Goal: Transaction & Acquisition: Book appointment/travel/reservation

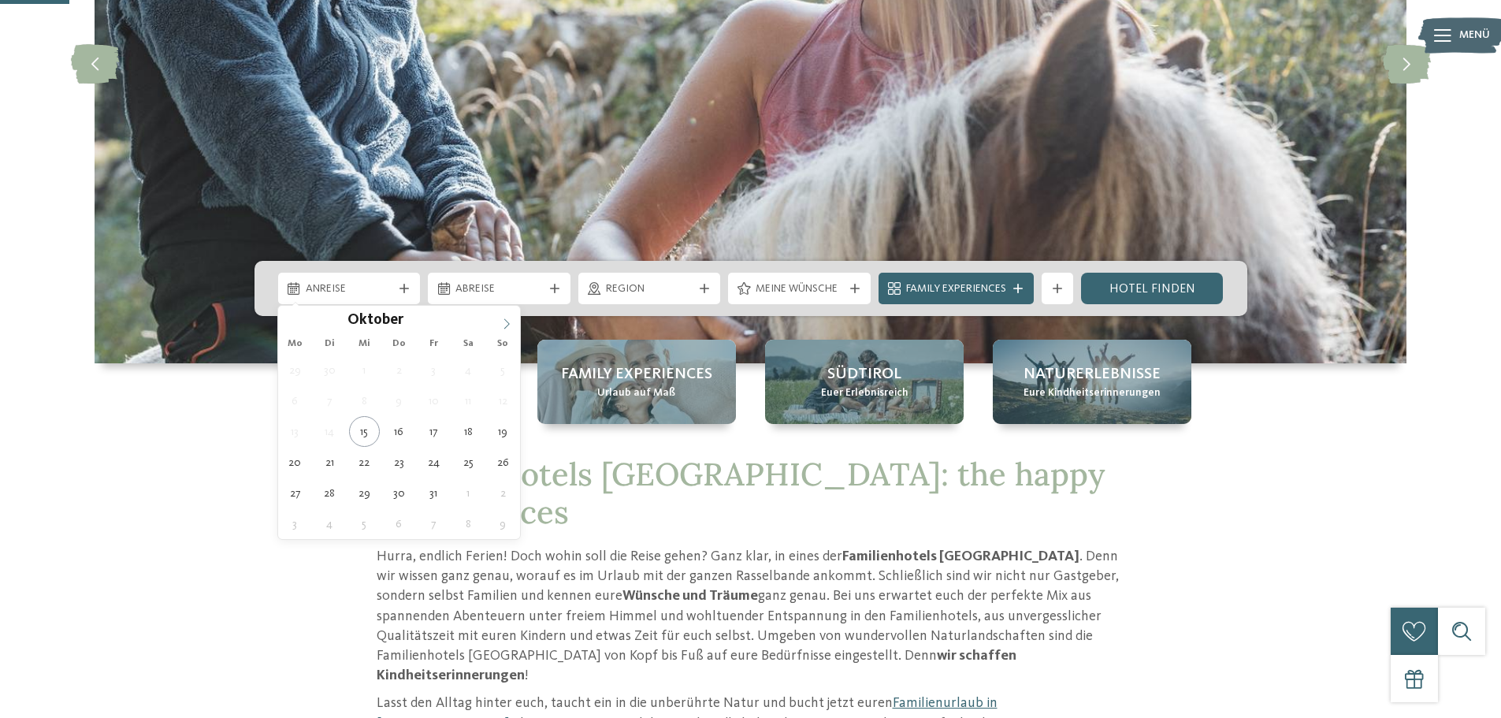
click at [496, 321] on span at bounding box center [506, 319] width 27 height 27
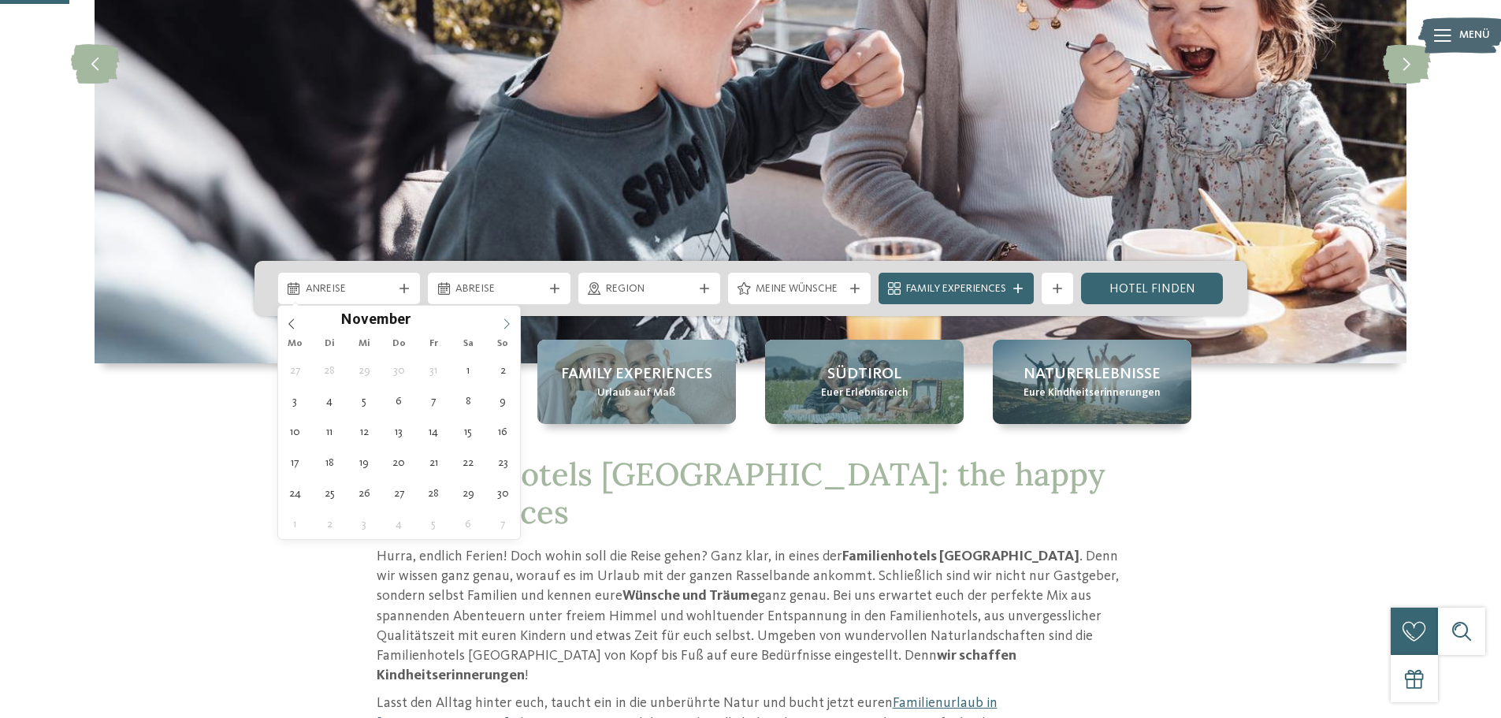
click at [499, 321] on span at bounding box center [506, 319] width 27 height 27
type input "****"
click at [499, 321] on span at bounding box center [506, 319] width 27 height 27
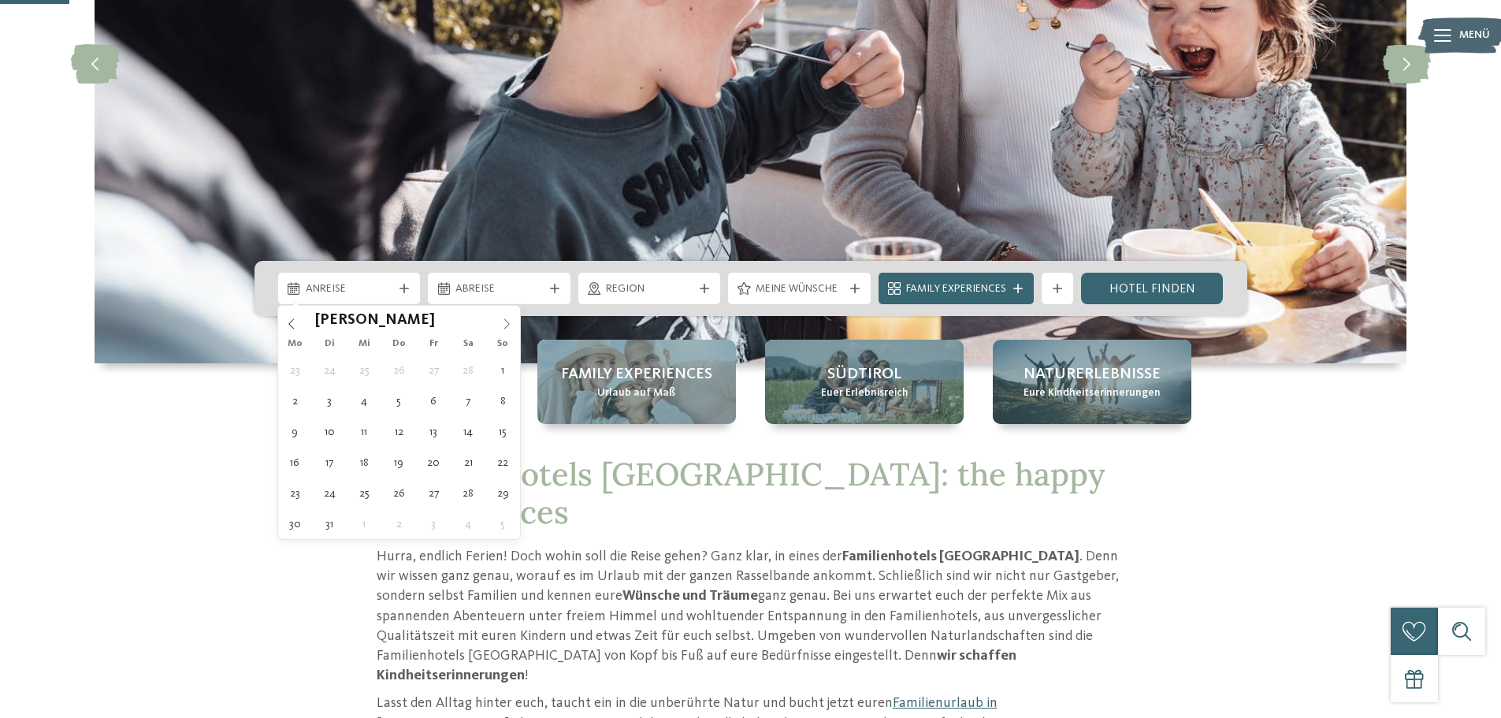
click at [499, 321] on span at bounding box center [506, 319] width 27 height 27
type div "14.05.2026"
type input "****"
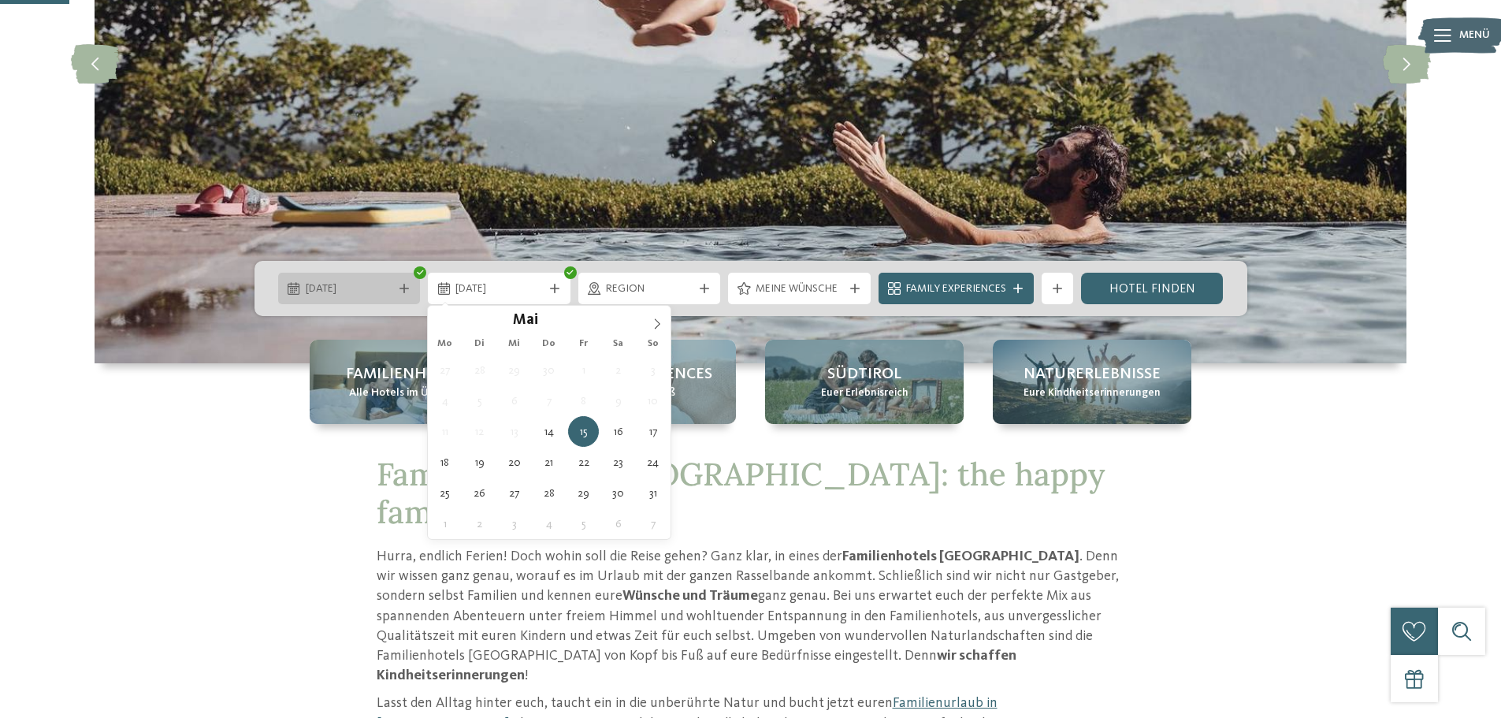
click at [293, 285] on icon at bounding box center [294, 288] width 12 height 13
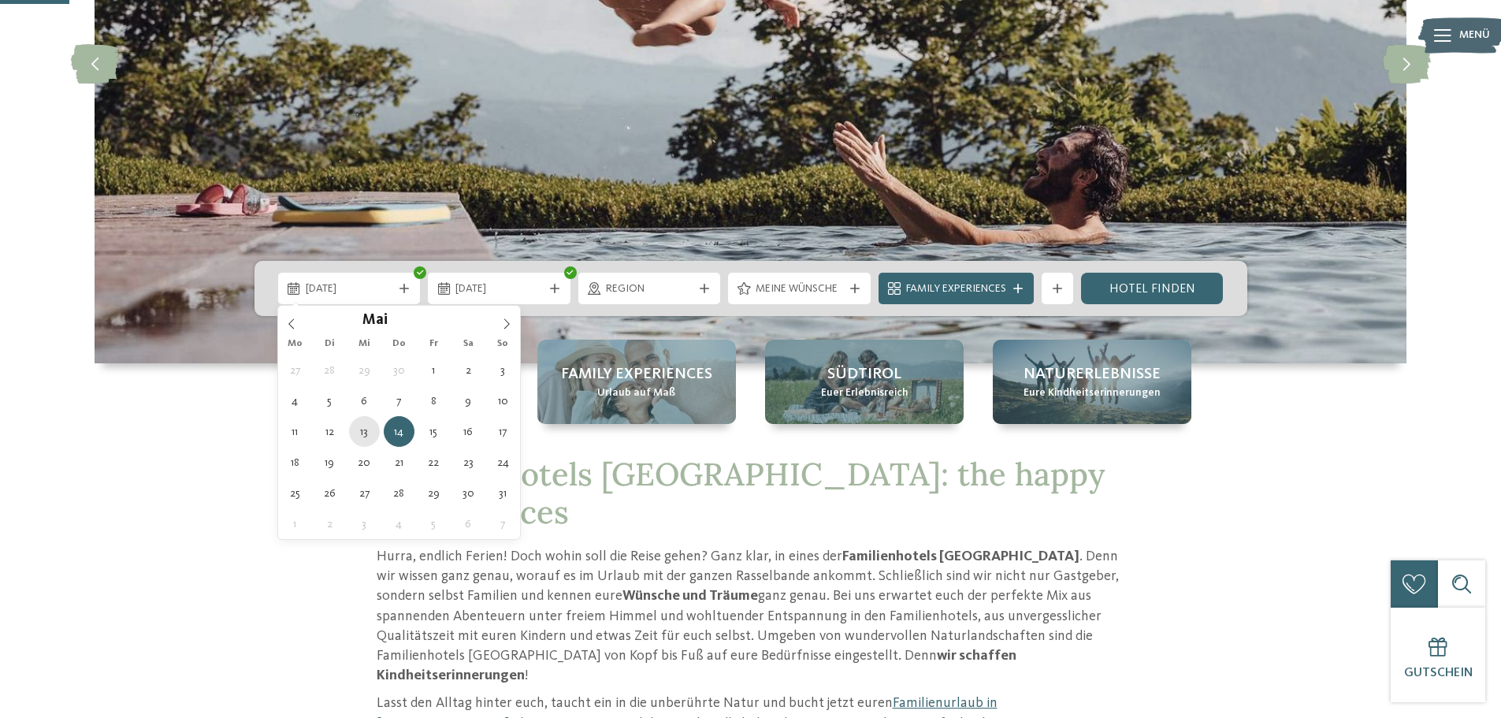
type div "13.05.2026"
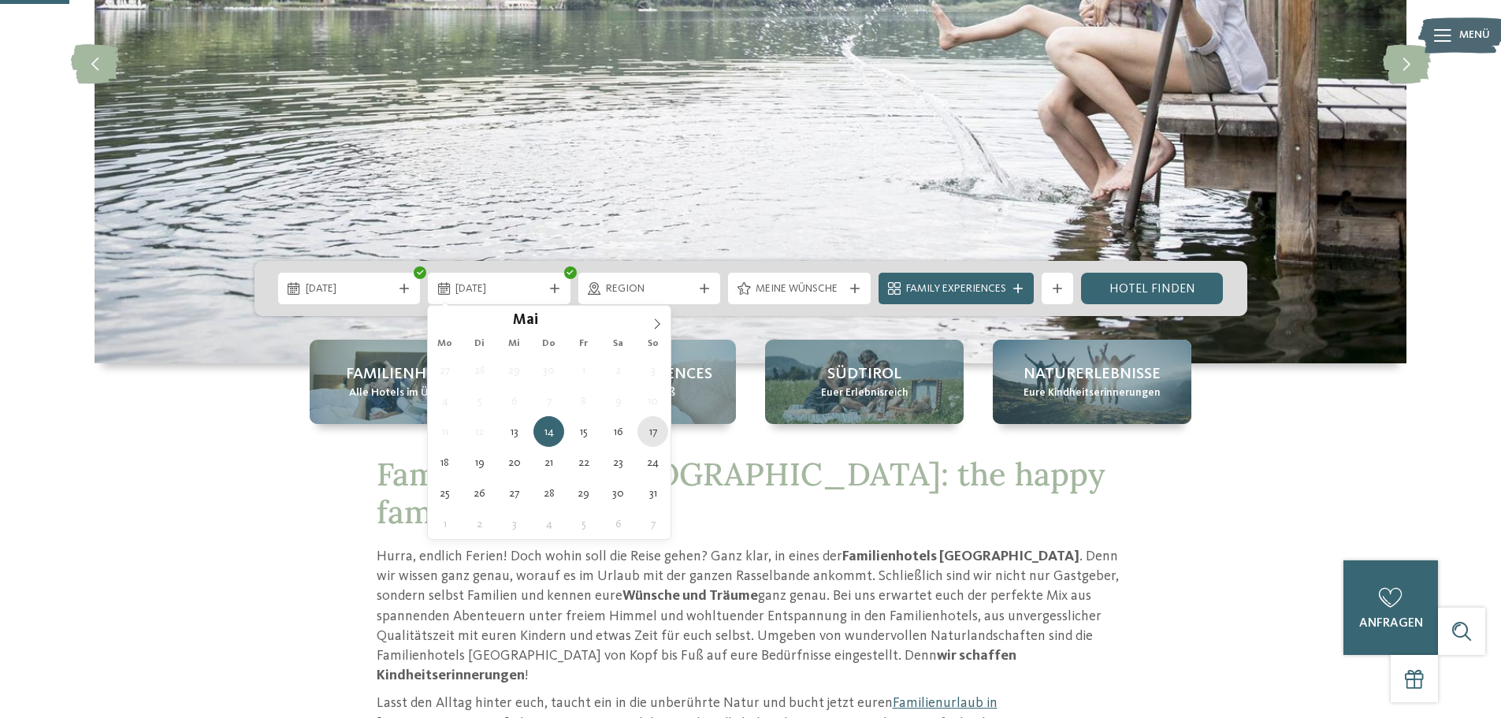
type div "17.05.2026"
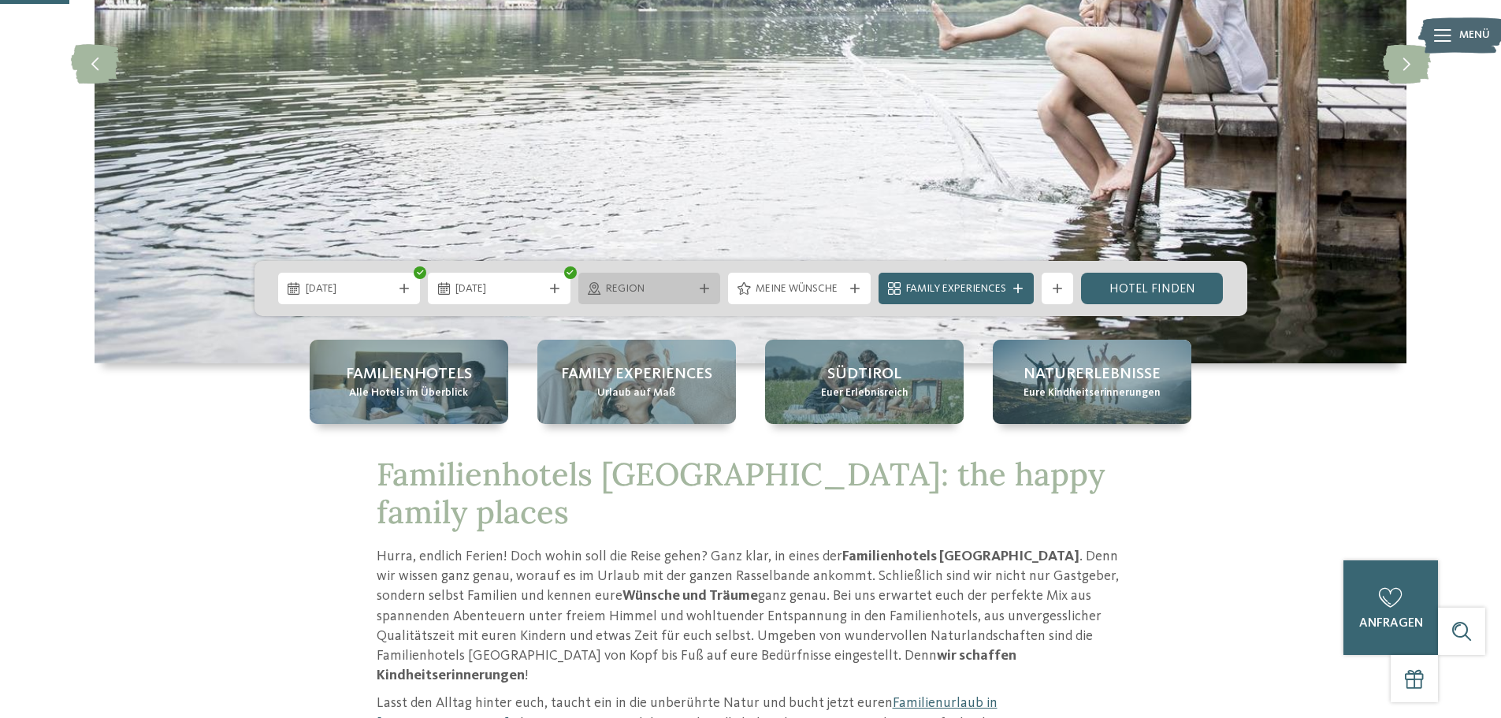
click at [620, 292] on span "Region" at bounding box center [649, 289] width 87 height 16
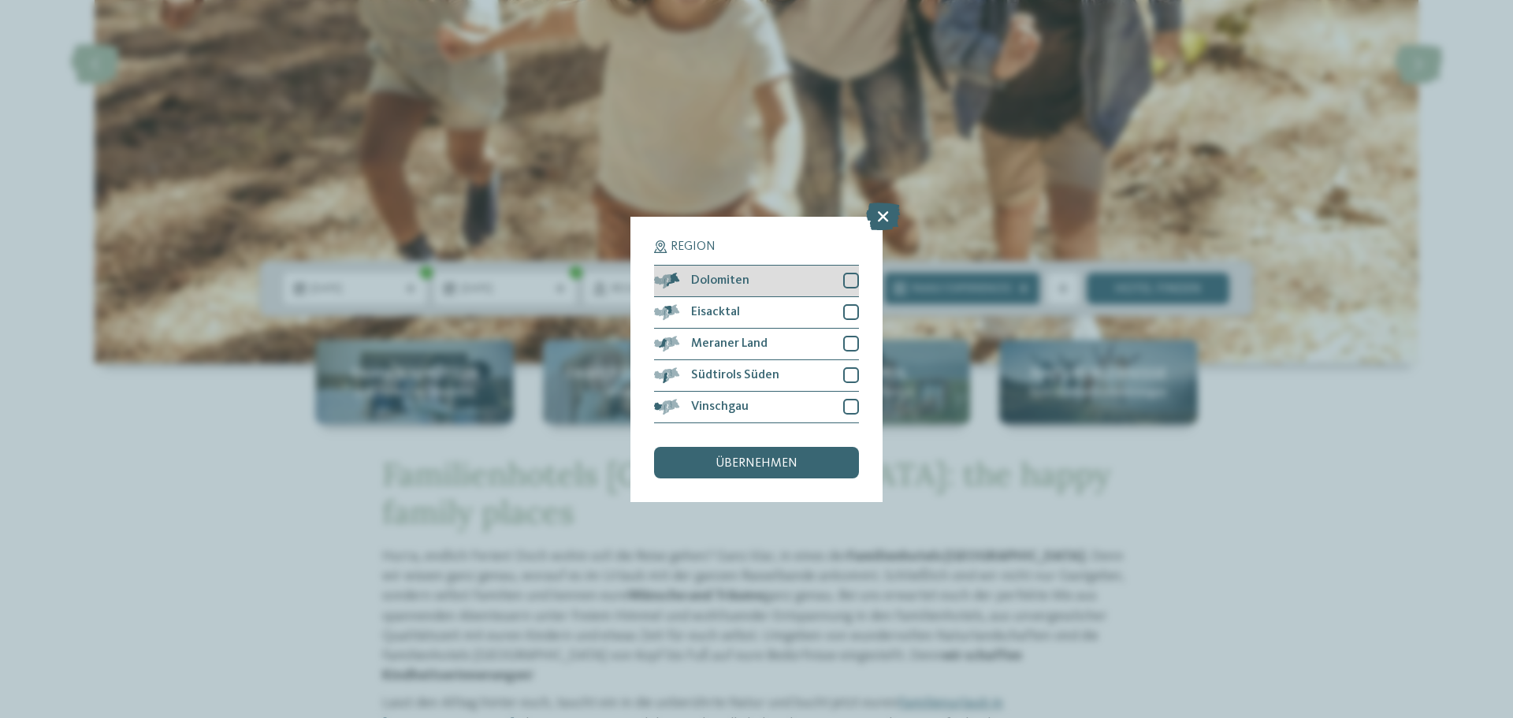
click at [853, 277] on div at bounding box center [851, 281] width 16 height 16
click at [853, 317] on div at bounding box center [851, 312] width 16 height 16
click at [847, 335] on div "Meraner Land" at bounding box center [756, 345] width 205 height 32
click at [847, 374] on div at bounding box center [851, 375] width 16 height 16
click at [847, 402] on div at bounding box center [851, 407] width 16 height 16
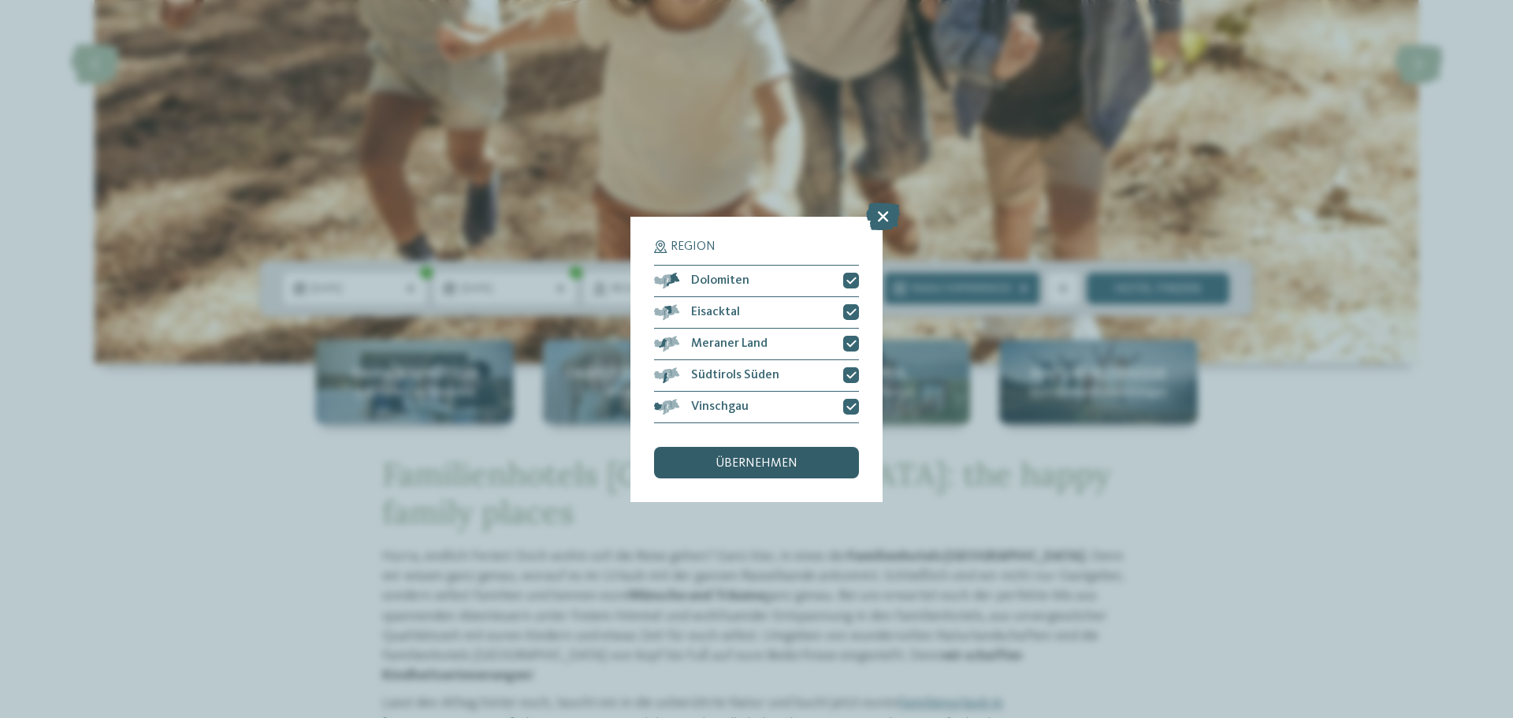
click at [769, 466] on span "übernehmen" at bounding box center [756, 463] width 82 height 13
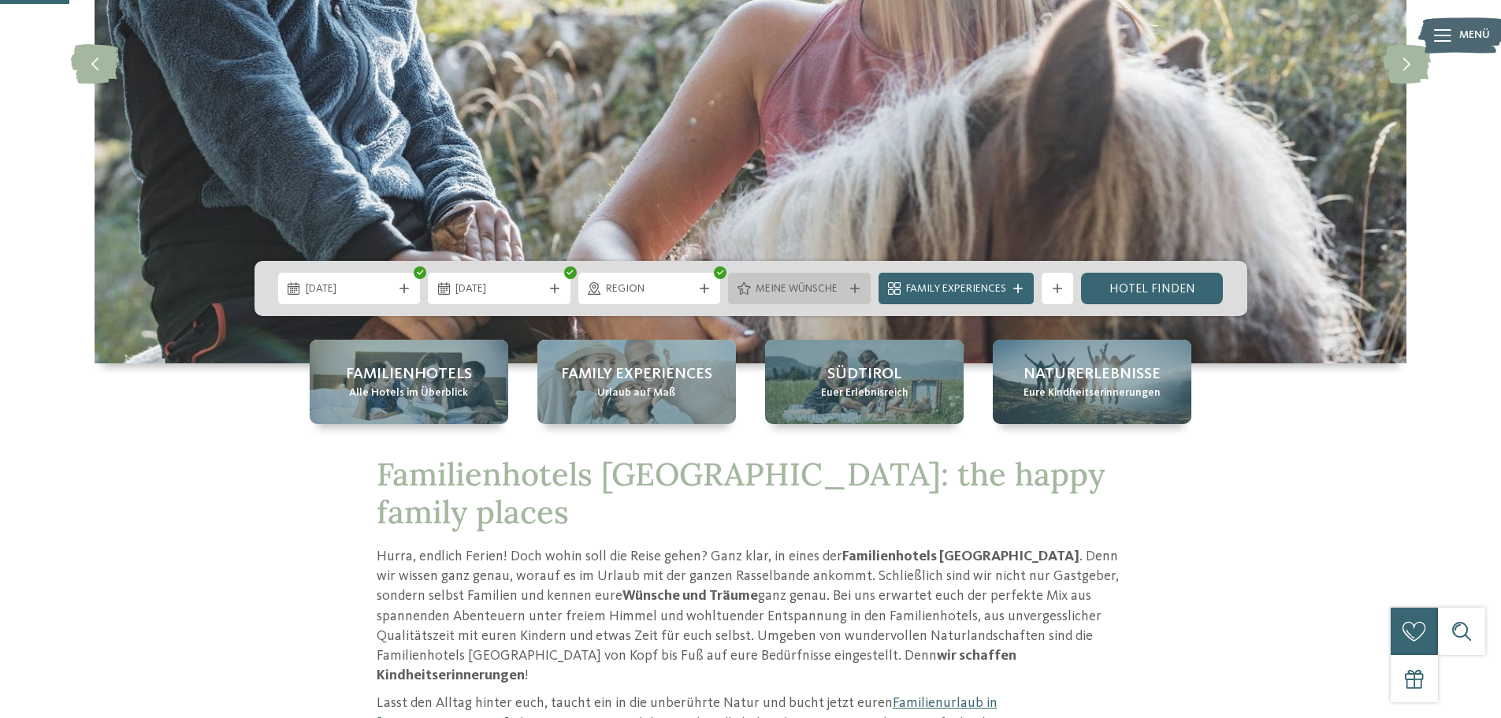
click at [828, 288] on span "Meine Wünsche" at bounding box center [799, 289] width 87 height 16
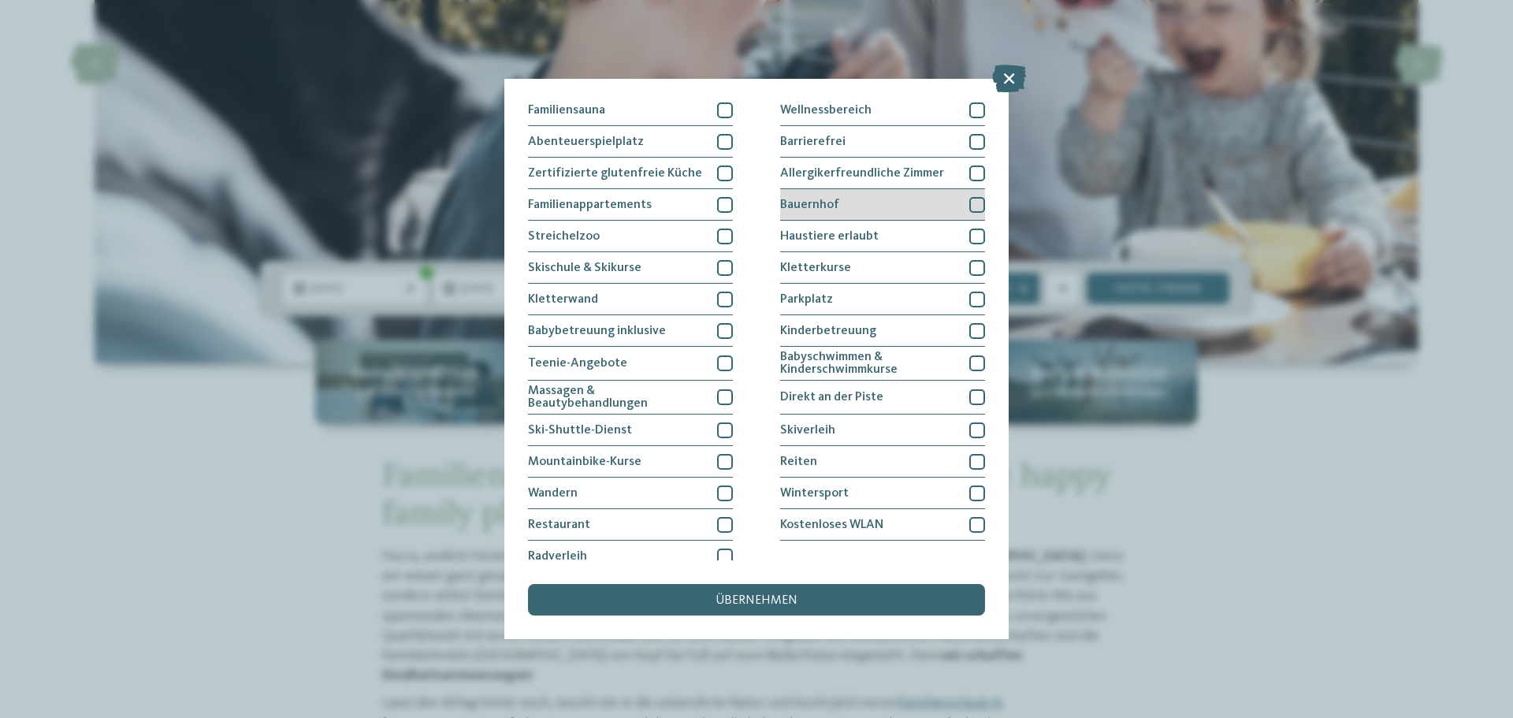
scroll to position [108, 0]
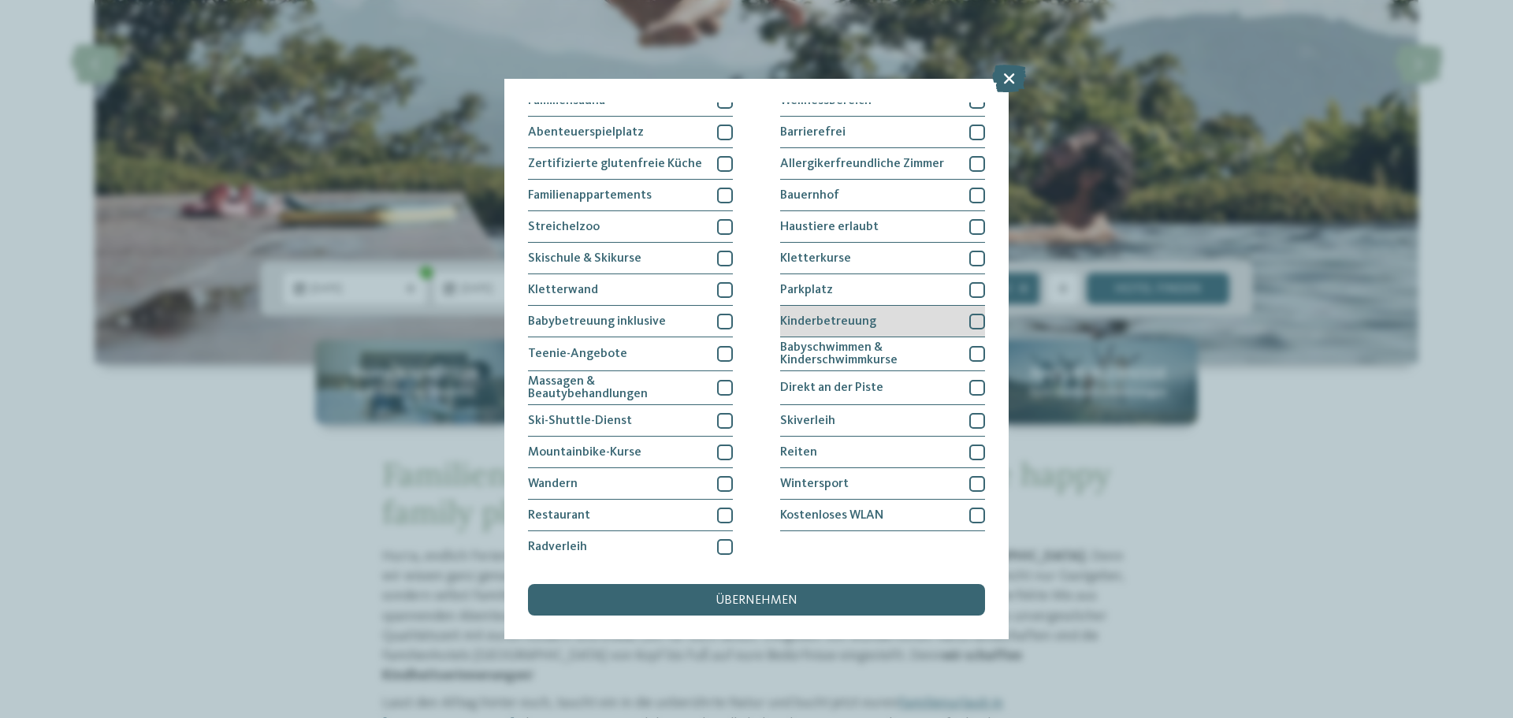
click at [969, 317] on div at bounding box center [977, 322] width 16 height 16
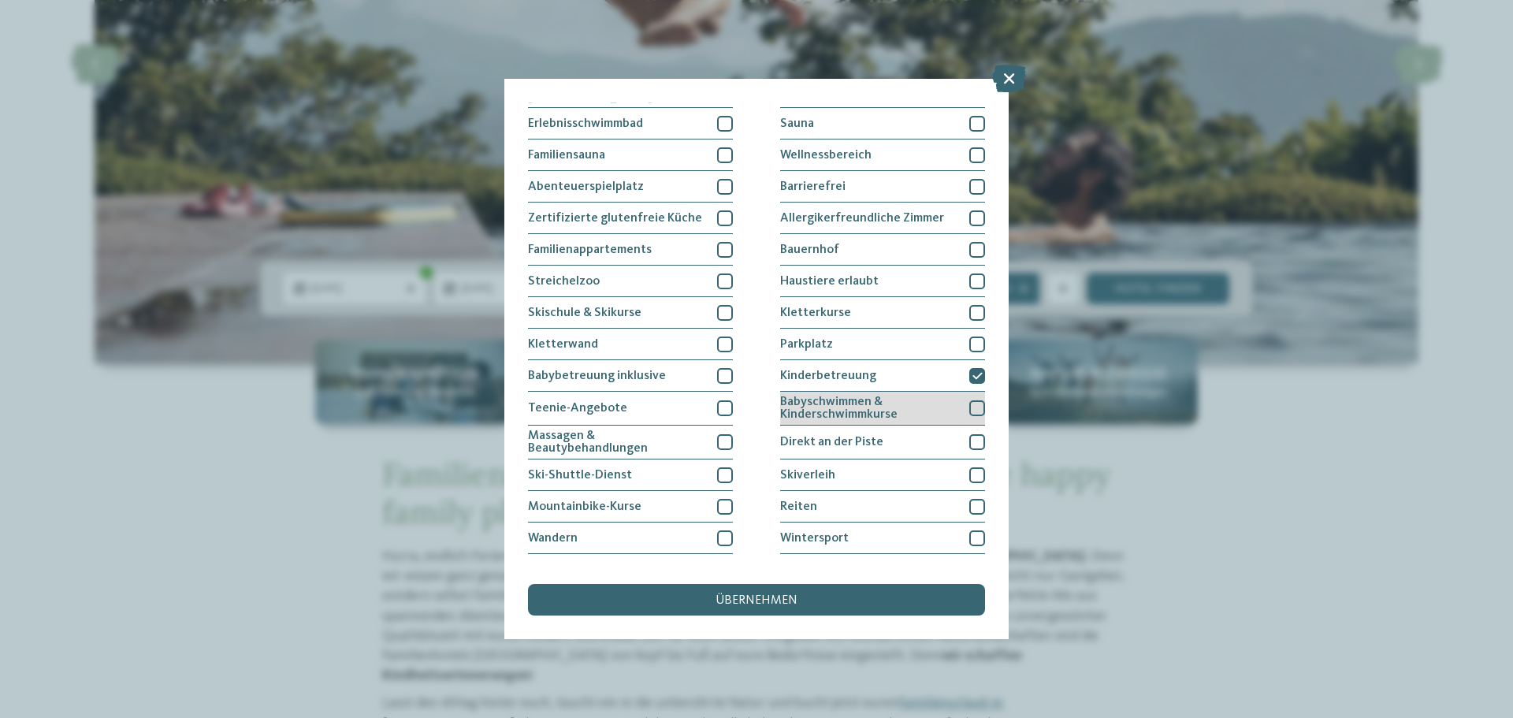
scroll to position [29, 0]
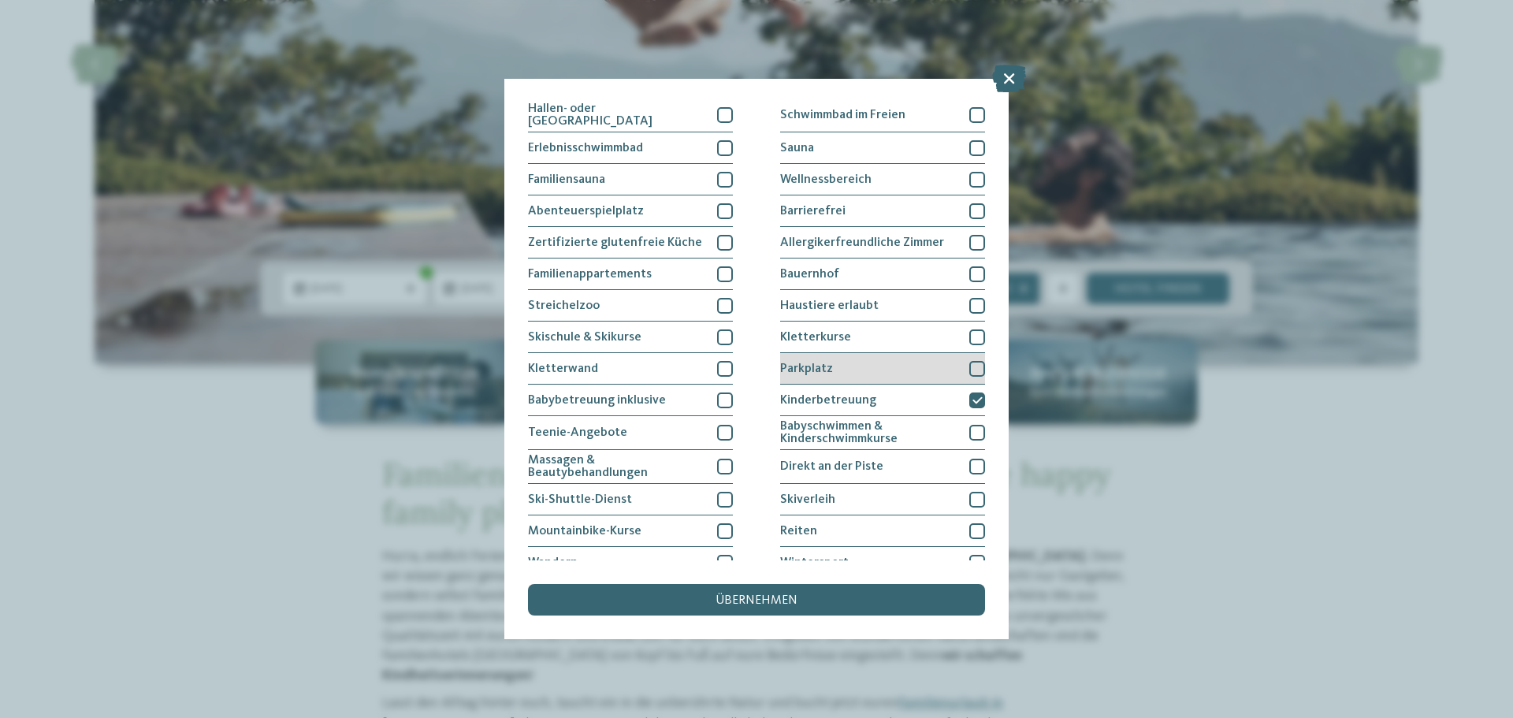
click at [837, 362] on div "Parkplatz" at bounding box center [882, 369] width 205 height 32
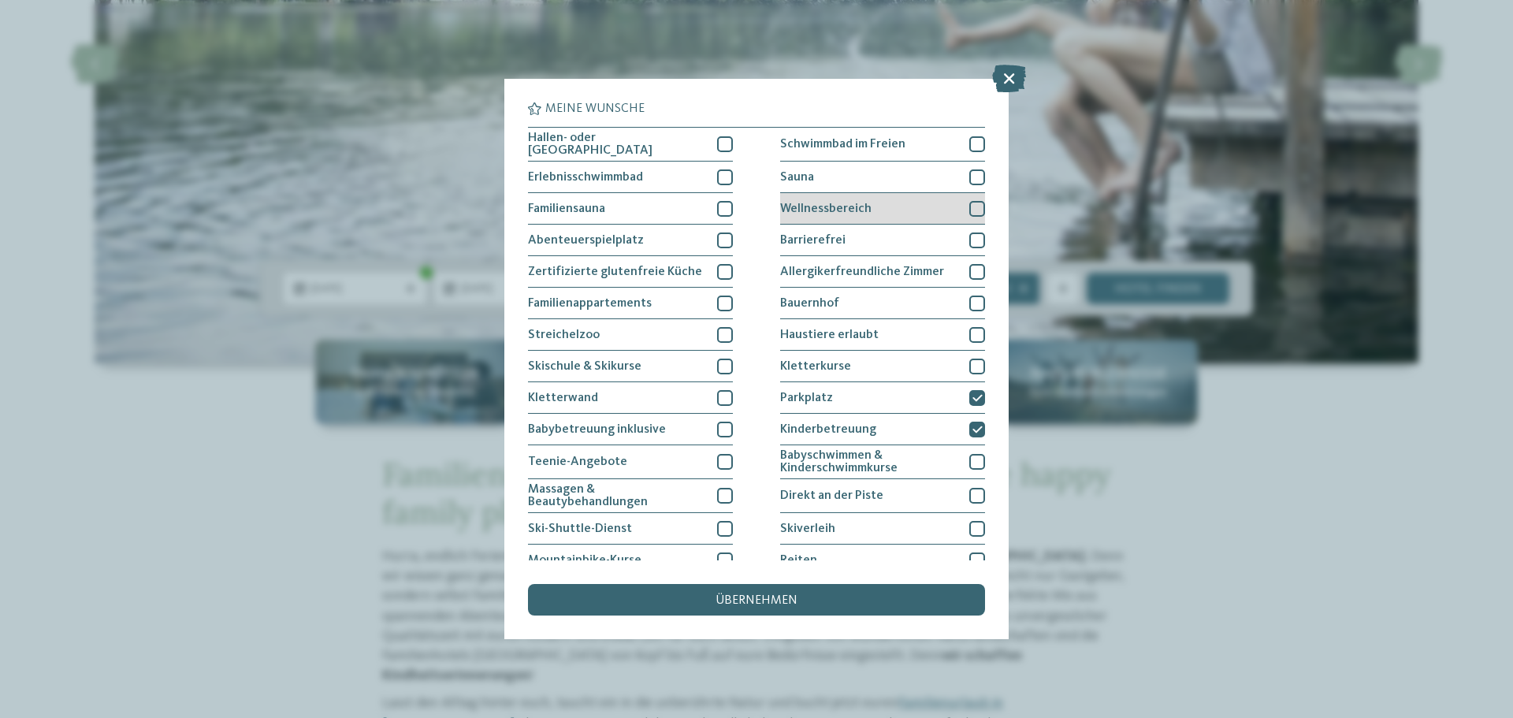
click at [826, 206] on span "Wellnessbereich" at bounding box center [825, 208] width 91 height 13
click at [814, 176] on div "Sauna" at bounding box center [882, 178] width 205 height 32
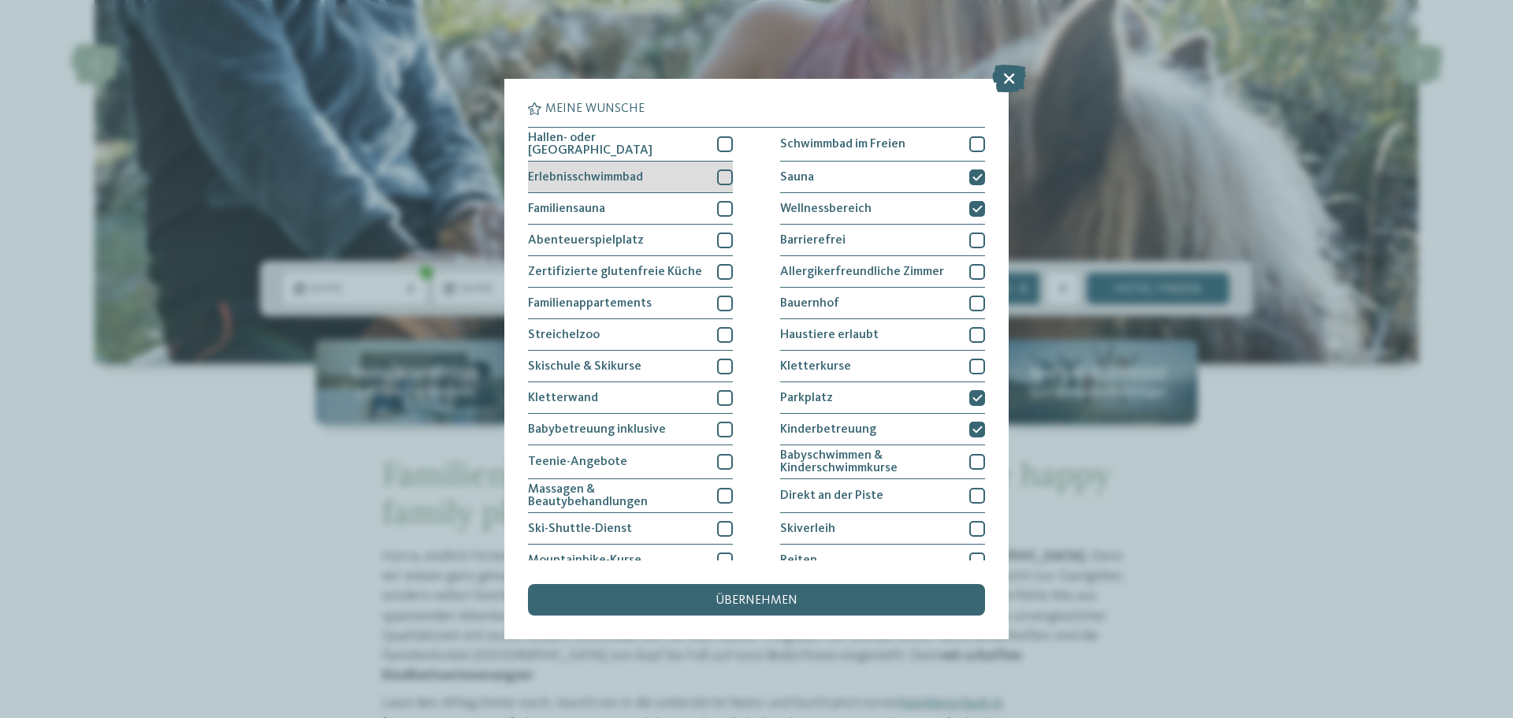
click at [570, 177] on span "Erlebnisschwimmbad" at bounding box center [585, 177] width 115 height 13
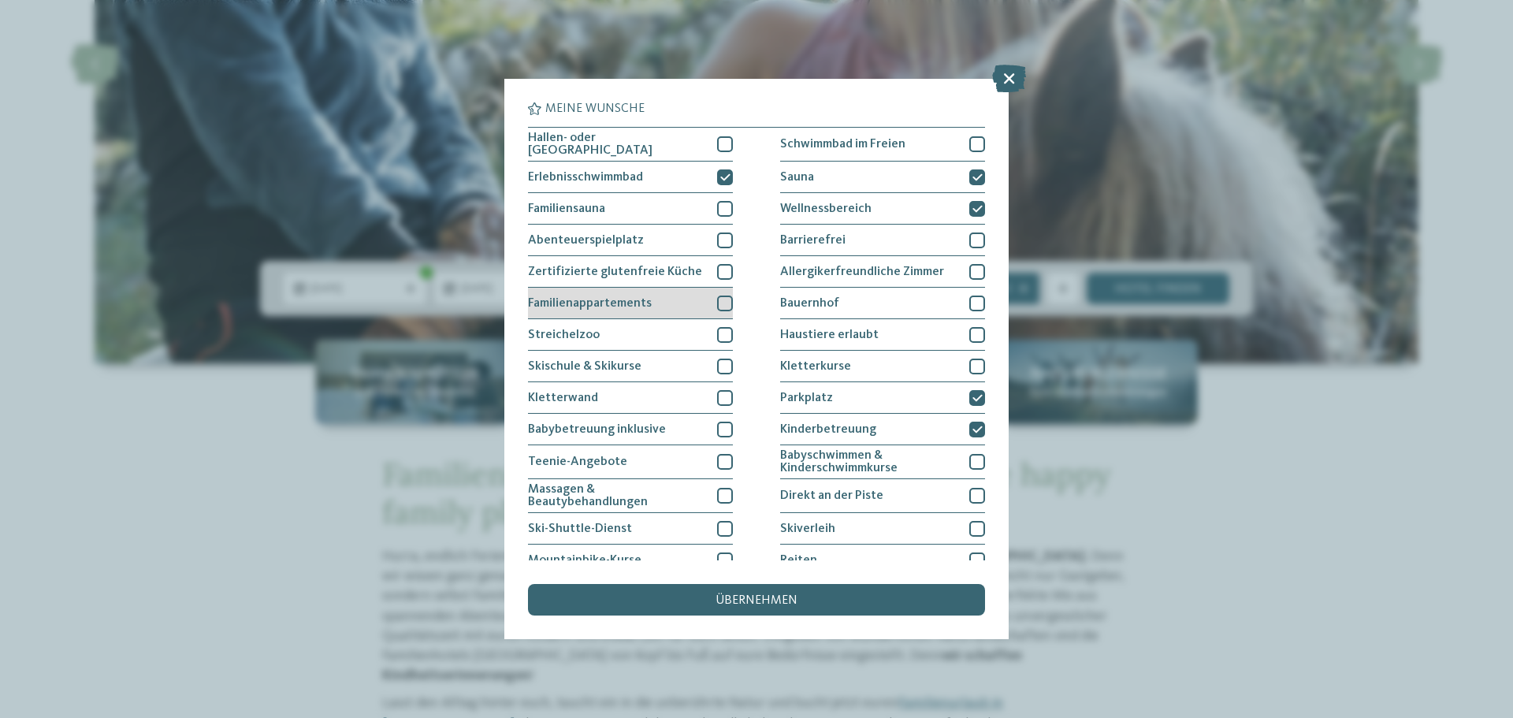
click at [629, 302] on span "Familienappartements" at bounding box center [590, 303] width 124 height 13
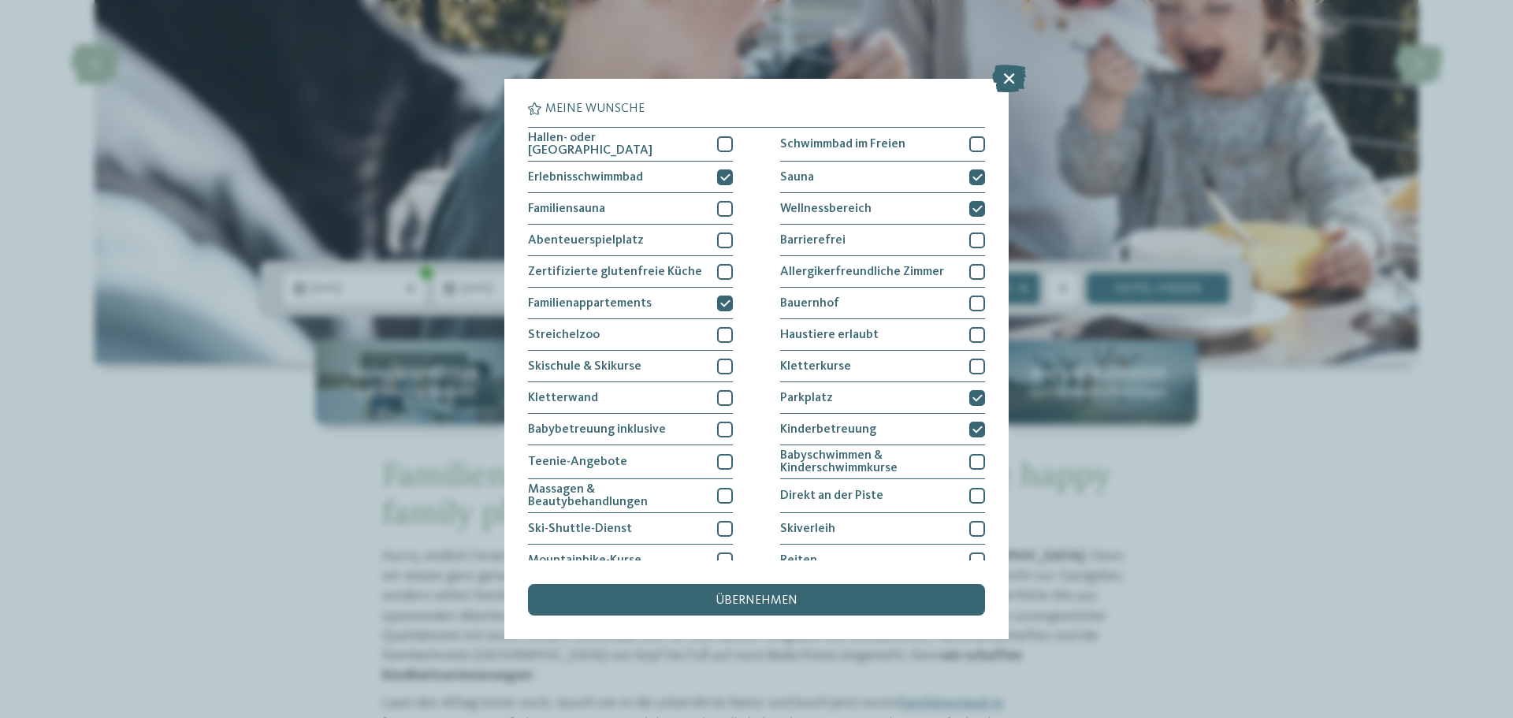
click at [818, 581] on div "Meine Wünsche Hallen- oder Schleusenbad Schwimmbad im Freien Sauna" at bounding box center [756, 358] width 457 height 513
click at [759, 603] on span "übernehmen" at bounding box center [756, 600] width 82 height 13
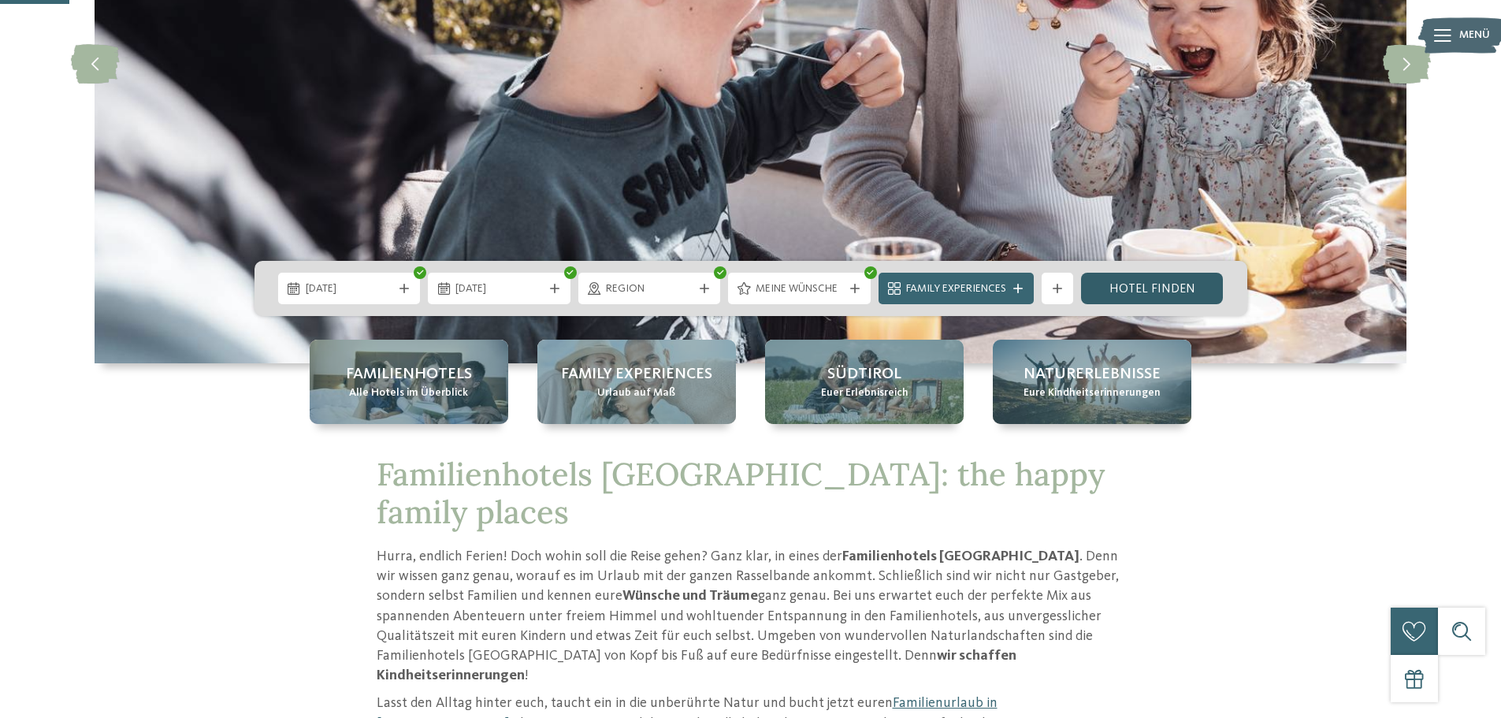
click at [1134, 293] on link "Hotel finden" at bounding box center [1152, 289] width 143 height 32
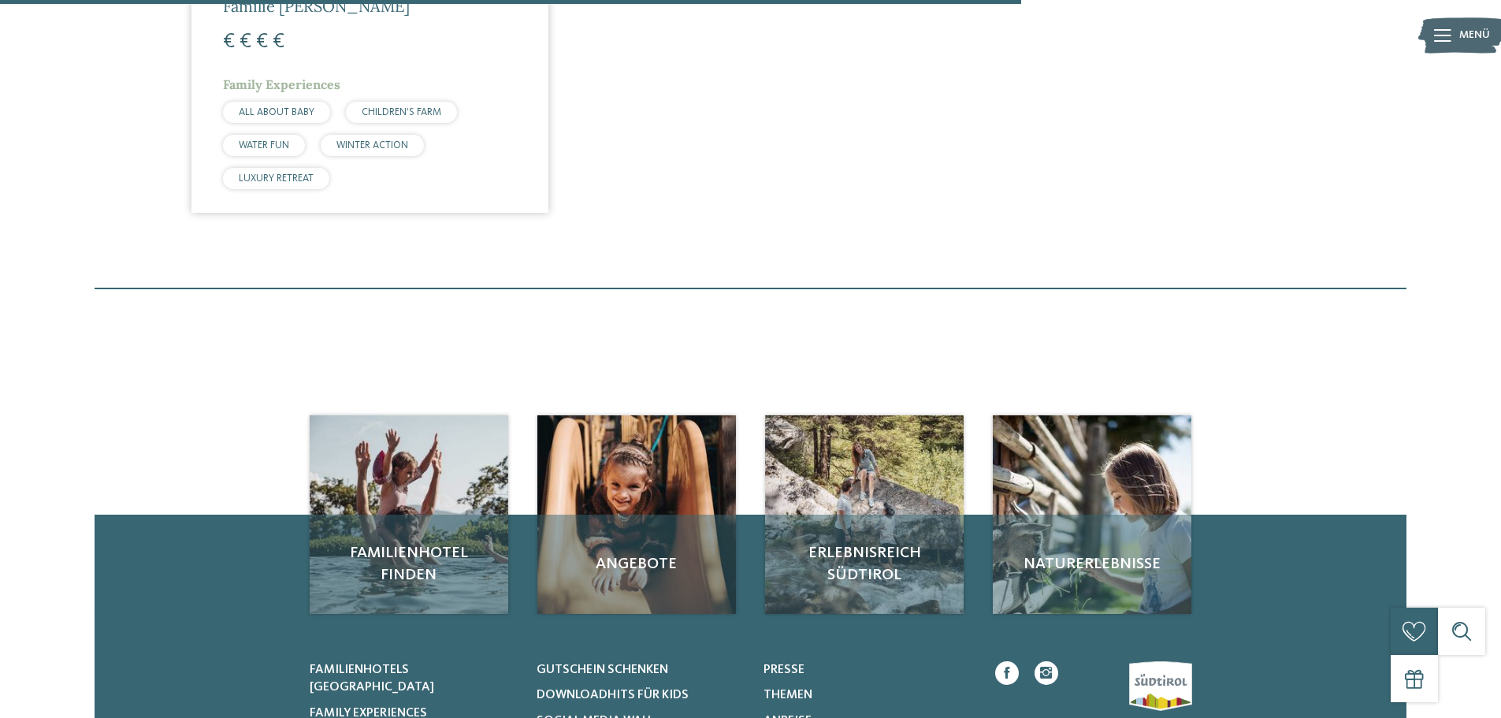
scroll to position [556, 0]
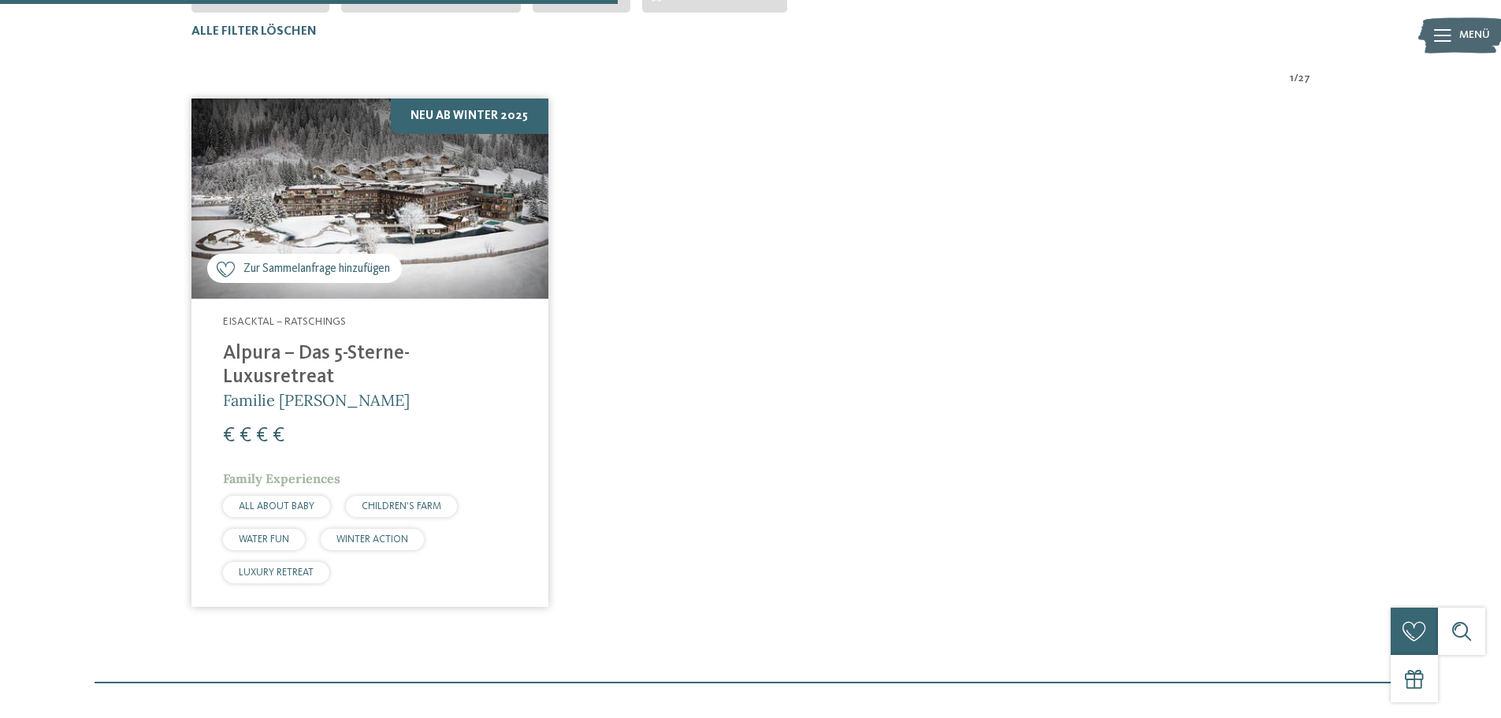
click at [321, 347] on h4 "Alpura – Das 5-Sterne-Luxusretreat" at bounding box center [370, 365] width 294 height 47
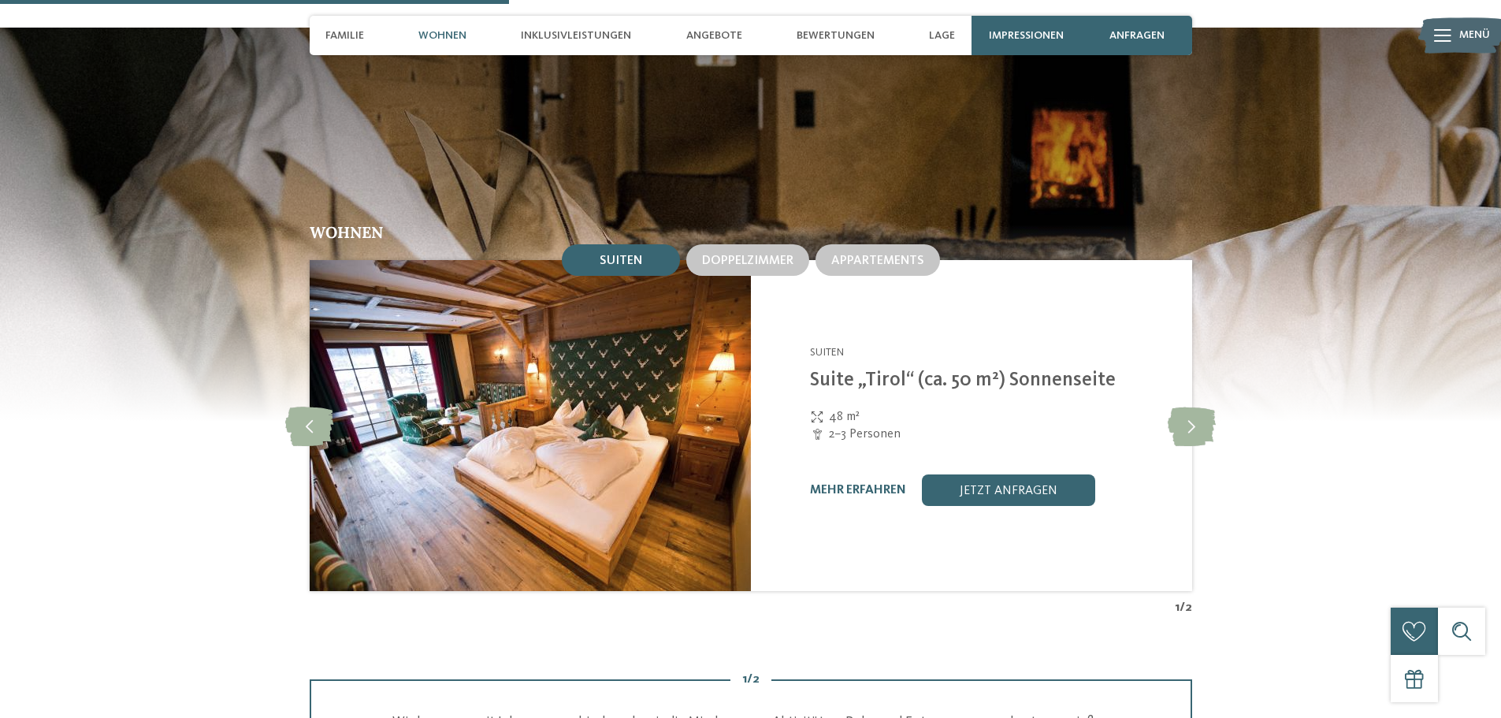
scroll to position [1970, 0]
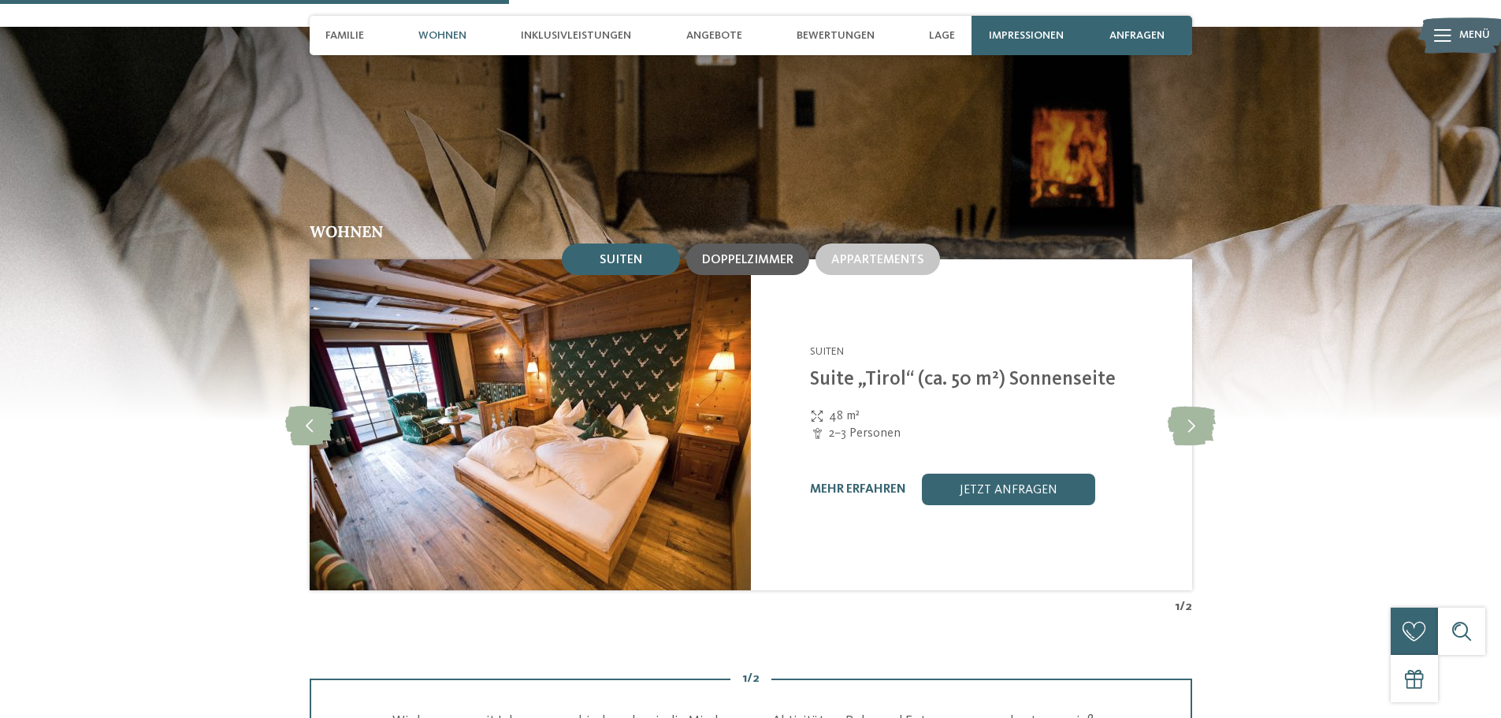
click at [752, 254] on span "Doppelzimmer" at bounding box center [747, 260] width 91 height 13
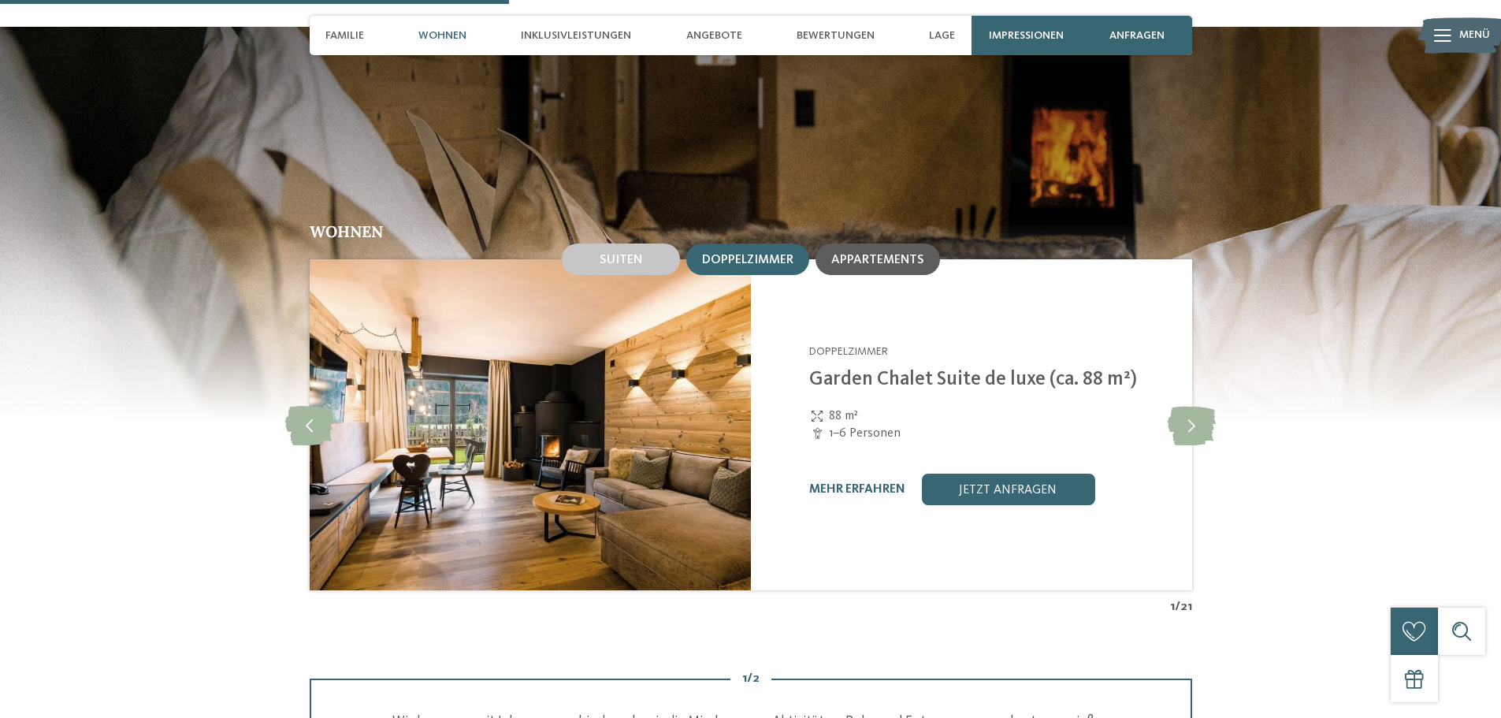
click at [898, 254] on span "Appartements" at bounding box center [877, 260] width 93 height 13
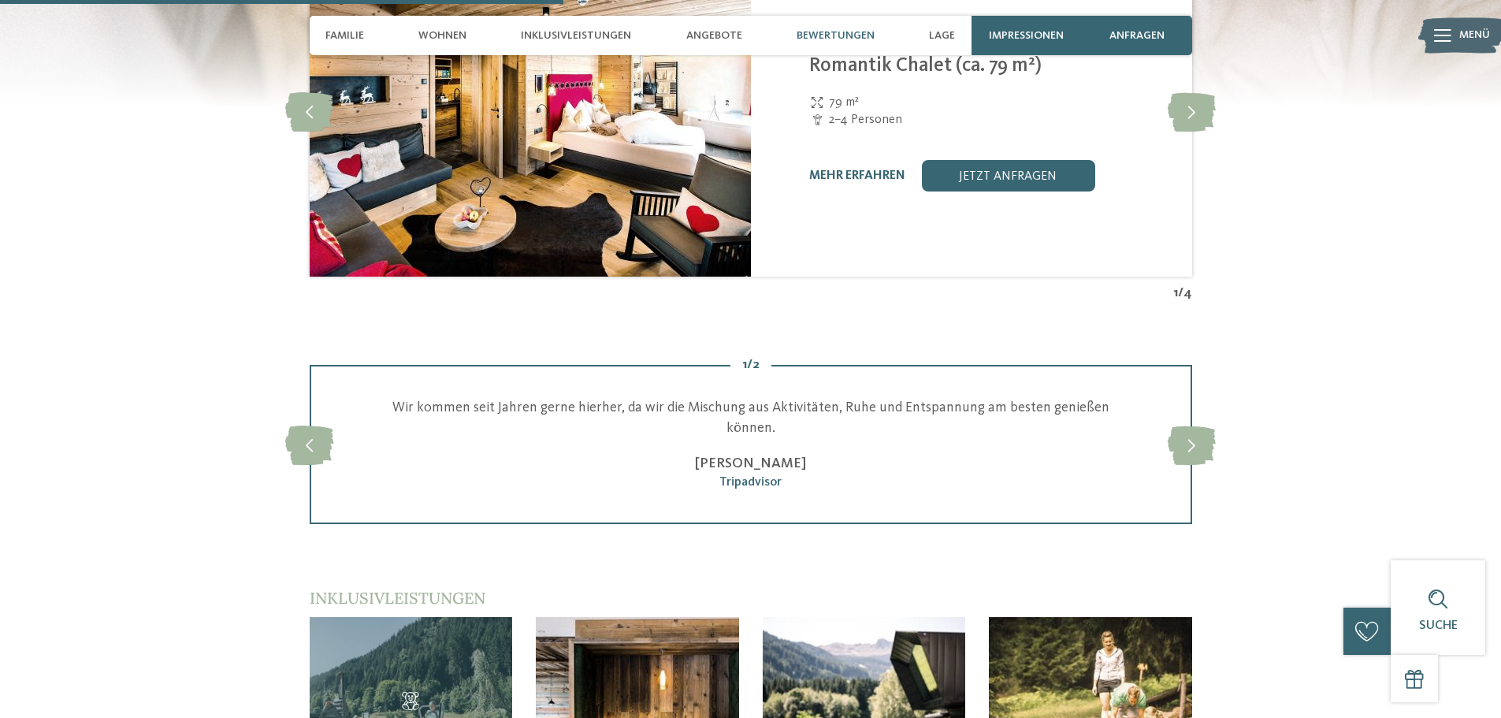
scroll to position [2285, 0]
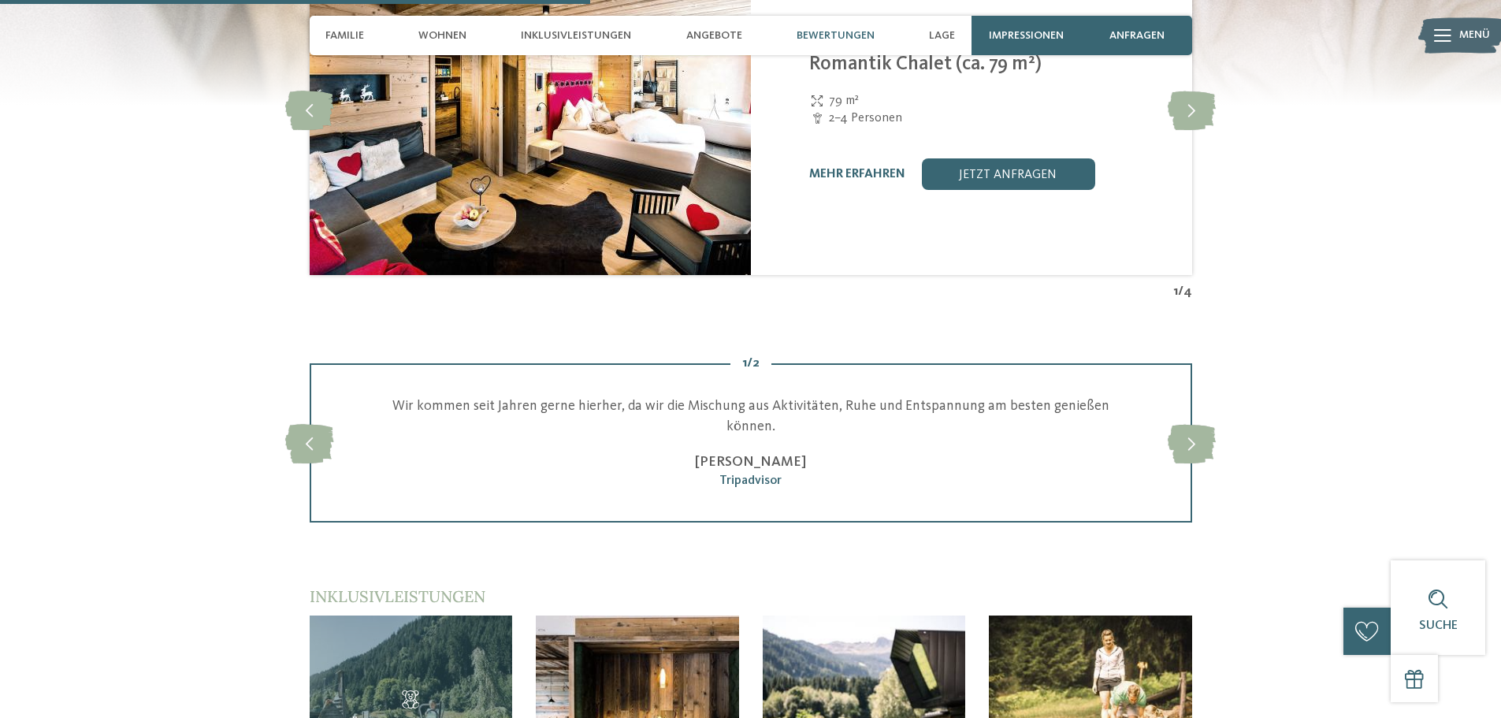
click at [863, 167] on div "mehr erfahren" at bounding box center [857, 174] width 96 height 15
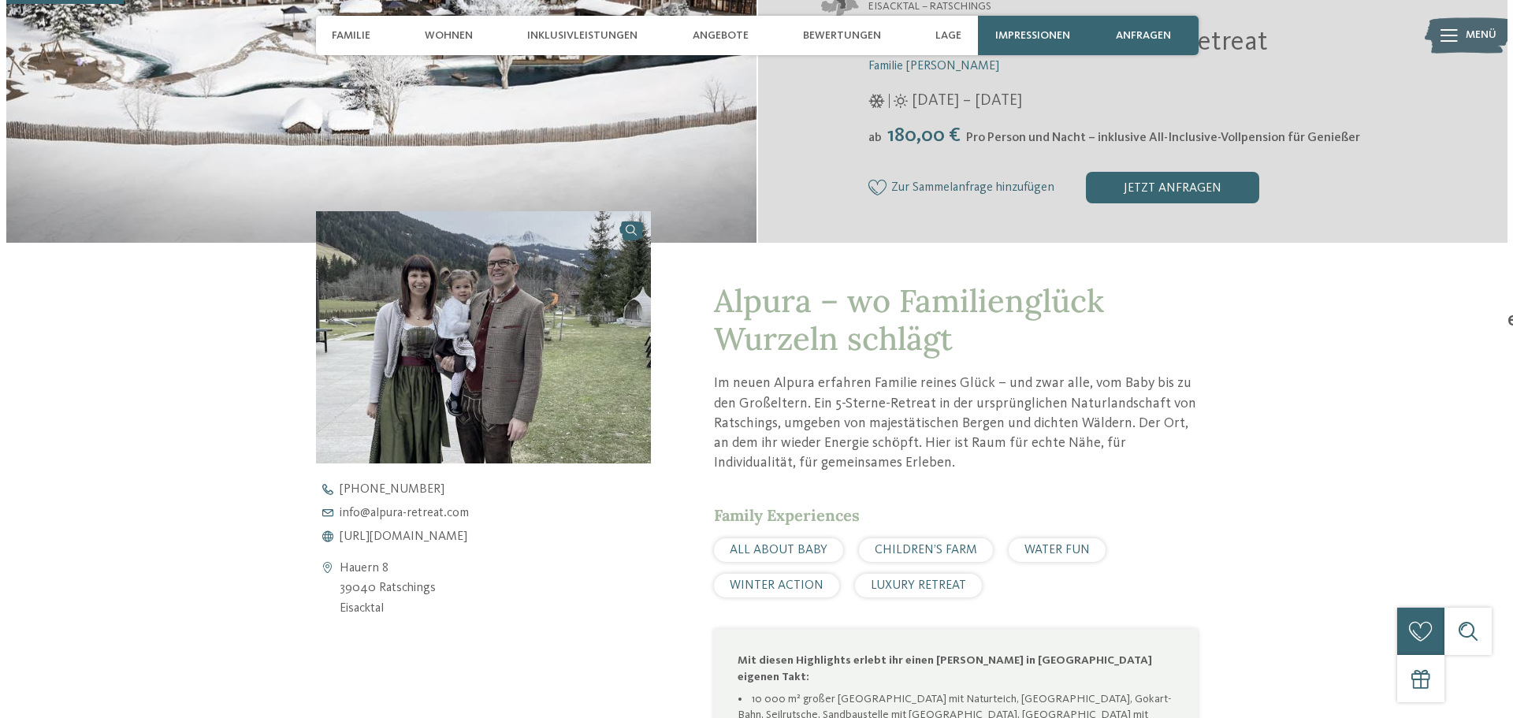
scroll to position [394, 0]
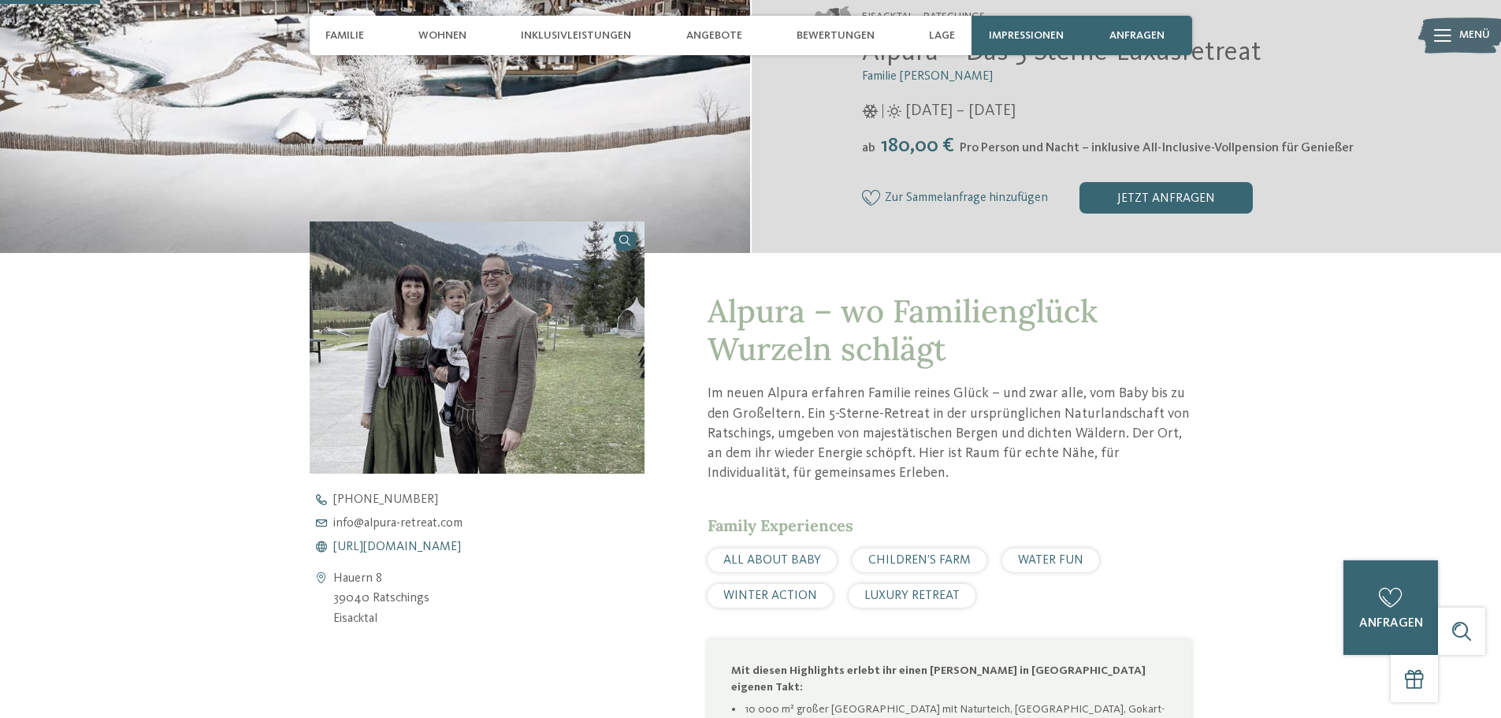
click at [418, 548] on span "[URL][DOMAIN_NAME]" at bounding box center [397, 546] width 128 height 13
